Goal: Task Accomplishment & Management: Manage account settings

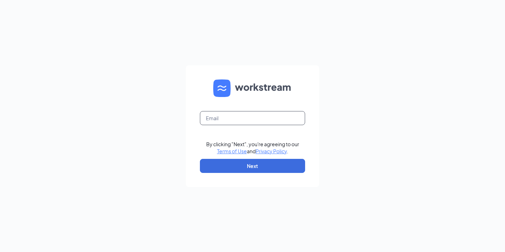
click at [277, 120] on input "text" at bounding box center [252, 118] width 105 height 14
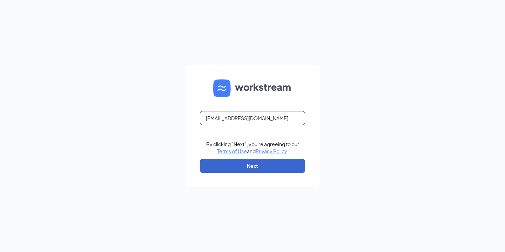
type input "[EMAIL_ADDRESS][DOMAIN_NAME]"
click at [269, 168] on button "Next" at bounding box center [252, 166] width 105 height 14
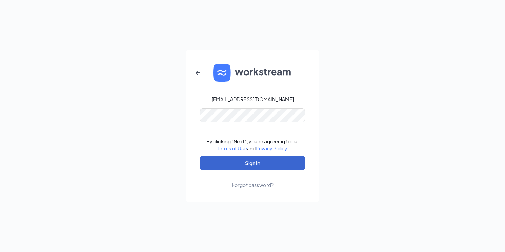
click at [251, 165] on button "Sign In" at bounding box center [252, 163] width 105 height 14
click at [253, 163] on button "Sign In" at bounding box center [252, 163] width 105 height 14
click at [263, 182] on div "Forgot password?" at bounding box center [253, 184] width 42 height 7
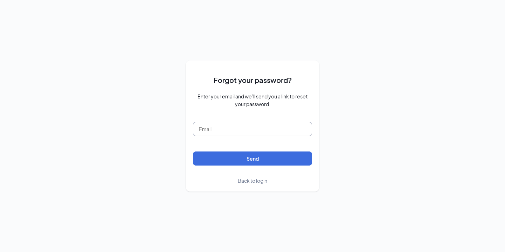
click at [242, 130] on input "text" at bounding box center [252, 129] width 119 height 14
type input "r"
type input "RHunter@ddcoastal.com"
click at [254, 158] on button "Send" at bounding box center [252, 158] width 119 height 14
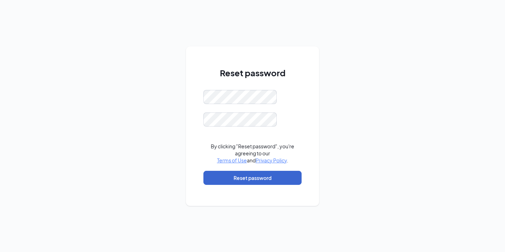
click at [259, 177] on button "Reset password" at bounding box center [253, 178] width 98 height 14
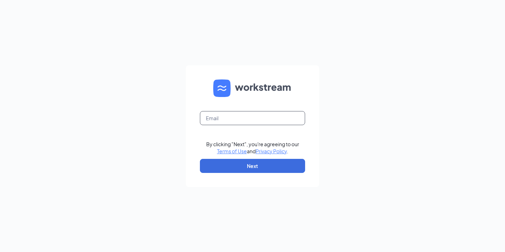
click at [250, 120] on input "text" at bounding box center [252, 118] width 105 height 14
type input "[EMAIL_ADDRESS][DOMAIN_NAME]"
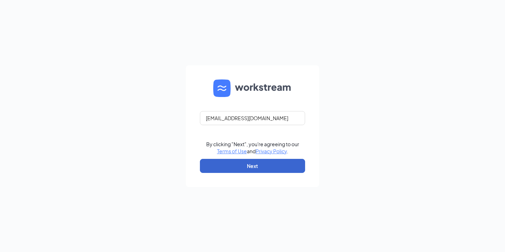
click at [254, 166] on button "Next" at bounding box center [252, 166] width 105 height 14
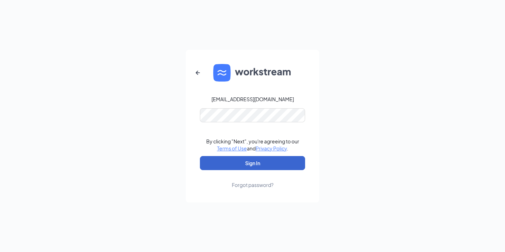
click at [255, 165] on button "Sign In" at bounding box center [252, 163] width 105 height 14
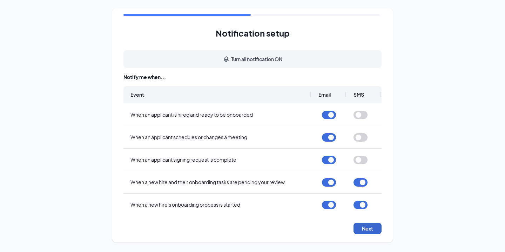
click at [367, 227] on button "Next" at bounding box center [368, 228] width 28 height 11
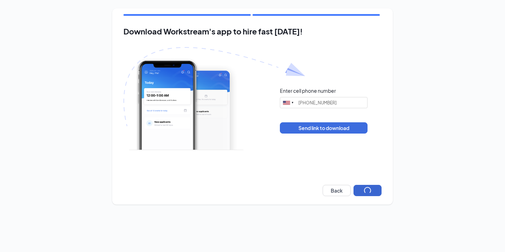
type input "[PHONE_NUMBER]"
click at [330, 104] on input "(843) 745-0892" at bounding box center [324, 102] width 88 height 11
click at [373, 195] on button "Next" at bounding box center [368, 190] width 28 height 11
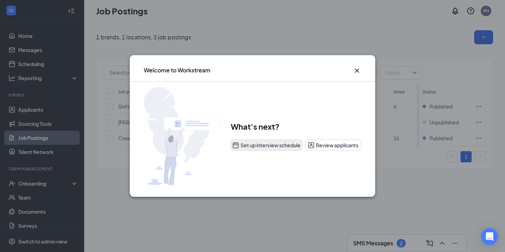
click at [279, 145] on button "Set up interview schedule" at bounding box center [267, 144] width 72 height 11
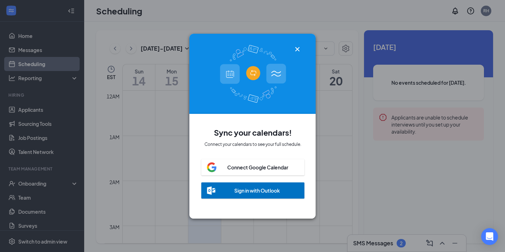
scroll to position [345, 0]
click at [278, 189] on div "Sign in with Outlook" at bounding box center [257, 190] width 46 height 7
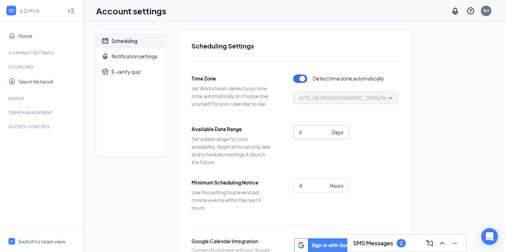
click at [327, 133] on input "6" at bounding box center [314, 132] width 30 height 8
type input "5"
click at [327, 133] on input "5" at bounding box center [314, 132] width 30 height 8
click at [324, 183] on input "5" at bounding box center [313, 185] width 28 height 8
type input "5"
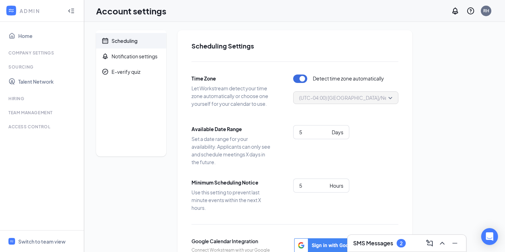
click at [465, 143] on div "Scheduling Notification settings E-verify quiz Scheduling Settings Time Zone Le…" at bounding box center [294, 178] width 397 height 297
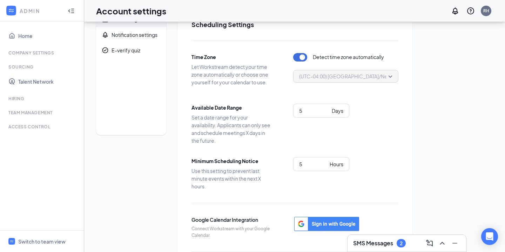
scroll to position [83, 0]
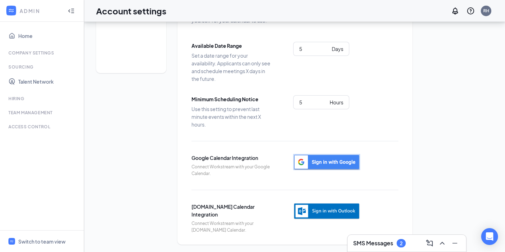
click at [332, 159] on img "button" at bounding box center [326, 162] width 67 height 16
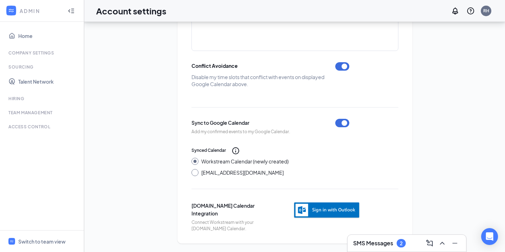
scroll to position [293, 0]
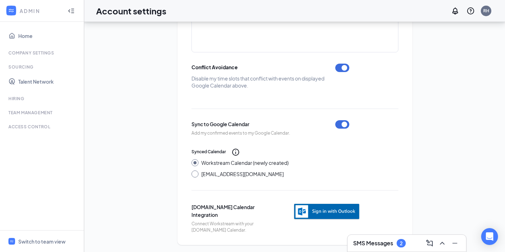
click at [335, 208] on img "button" at bounding box center [326, 211] width 67 height 17
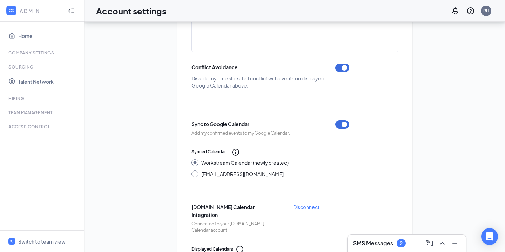
click at [383, 246] on h3 "SMS Messages" at bounding box center [373, 243] width 40 height 8
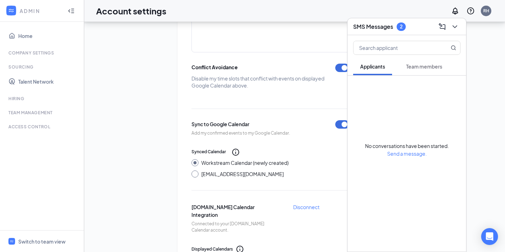
click at [399, 28] on div "2" at bounding box center [401, 26] width 9 height 8
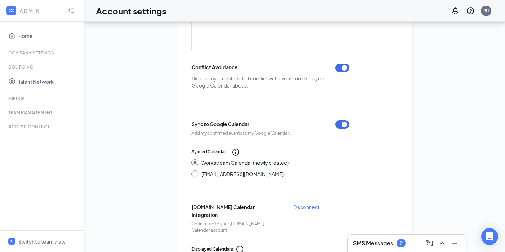
click at [382, 241] on h3 "SMS Messages" at bounding box center [373, 243] width 40 height 8
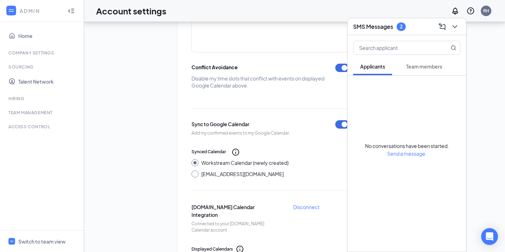
click at [422, 68] on span "Team members" at bounding box center [424, 66] width 36 height 6
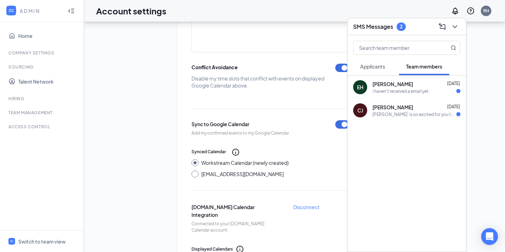
click at [292, 11] on div "Account settings RH" at bounding box center [294, 11] width 421 height 22
click at [353, 13] on div "Account settings RH" at bounding box center [294, 11] width 421 height 22
click at [302, 14] on div "Account settings RH" at bounding box center [294, 11] width 421 height 22
drag, startPoint x: 457, startPoint y: 29, endPoint x: 479, endPoint y: 34, distance: 22.3
click at [468, 30] on div "SMS Messages 2 Applicants Team members EH Emma Hunter Aug 15 i haven’t received…" at bounding box center [294, 95] width 421 height 735
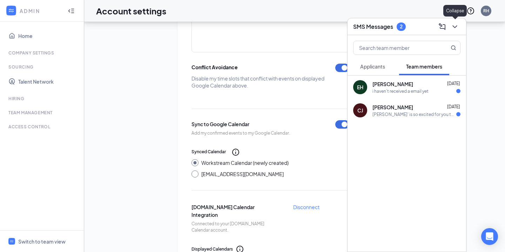
click at [453, 26] on icon "ChevronDown" at bounding box center [455, 26] width 5 height 3
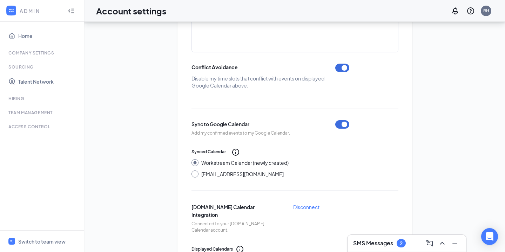
click at [453, 26] on div "Scheduling Notification settings E-verify quiz Scheduling Settings Time Zone Le…" at bounding box center [294, 96] width 397 height 718
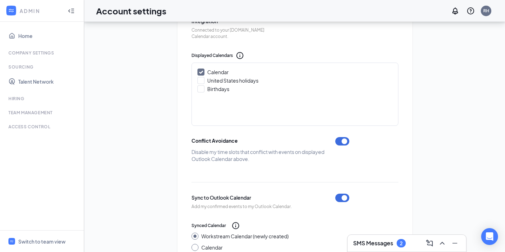
scroll to position [487, 0]
click at [204, 79] on div at bounding box center [201, 80] width 7 height 7
click at [203, 79] on input "United States holidays" at bounding box center [200, 79] width 5 height 5
checkbox input "true"
click at [201, 88] on input "Birthdays" at bounding box center [200, 87] width 5 height 5
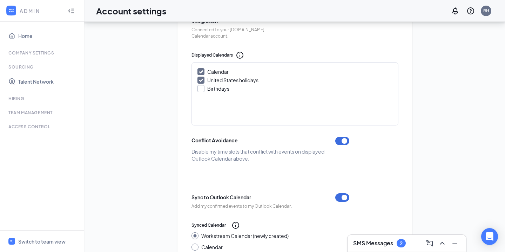
checkbox input "true"
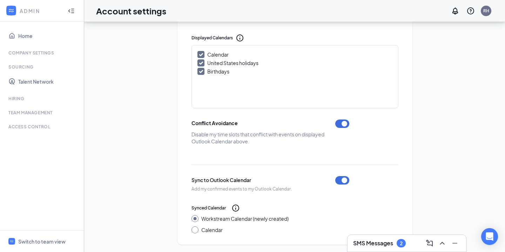
scroll to position [504, 0]
click at [32, 37] on link "Home" at bounding box center [48, 36] width 60 height 14
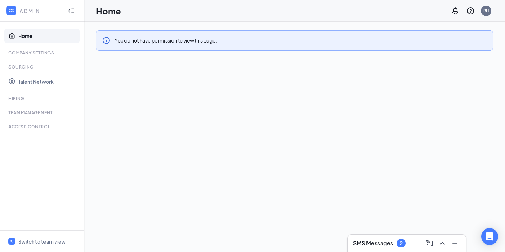
click at [32, 37] on link "Home" at bounding box center [48, 36] width 60 height 14
